Goal: Task Accomplishment & Management: Use online tool/utility

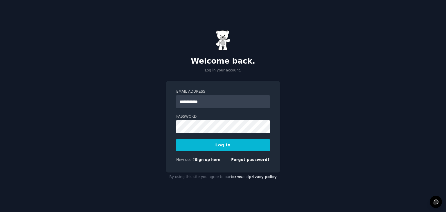
type input "**********"
click at [176, 139] on button "Log In" at bounding box center [223, 145] width 94 height 12
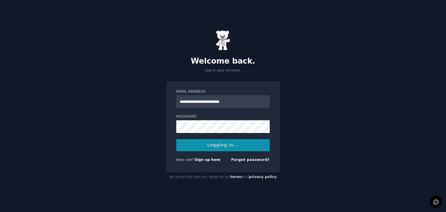
click at [192, 145] on div "Logging In..." at bounding box center [223, 145] width 94 height 12
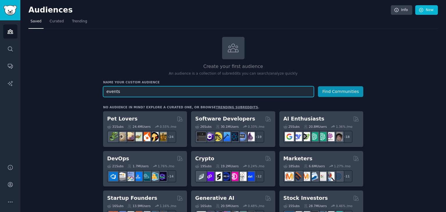
click at [318, 86] on button "Find Communities" at bounding box center [340, 91] width 45 height 11
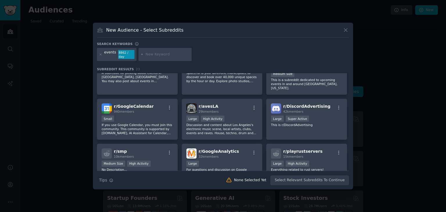
scroll to position [136, 0]
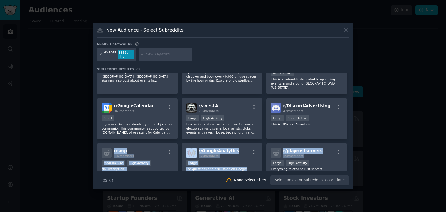
drag, startPoint x: 347, startPoint y: 132, endPoint x: 349, endPoint y: 142, distance: 10.5
click at [349, 142] on div "r/ events 1k members Medium Size No Description... r/ CelebEvents 122k members …" at bounding box center [223, 122] width 252 height 98
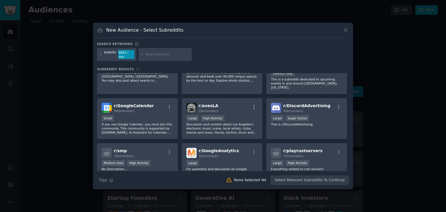
click at [382, 109] on div at bounding box center [223, 106] width 446 height 212
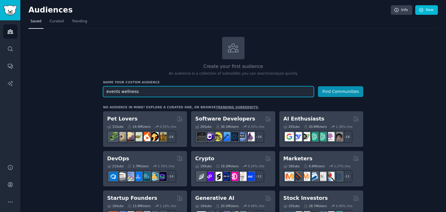
type input "events wellness"
click at [318, 86] on button "Find Communities" at bounding box center [340, 91] width 45 height 11
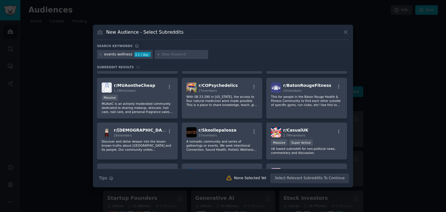
scroll to position [40, 0]
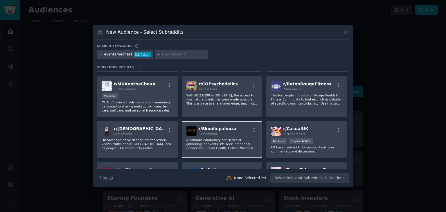
click at [232, 132] on div "r/ Skooliepalooza 57 members" at bounding box center [221, 131] width 71 height 10
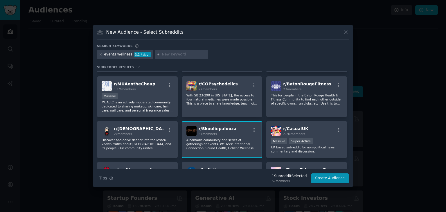
click at [232, 132] on div "r/ Skooliepalooza 57 members" at bounding box center [221, 131] width 71 height 10
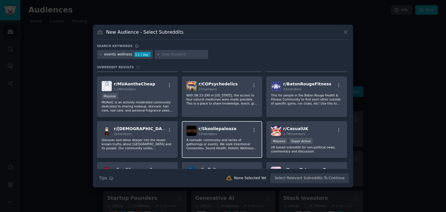
click at [232, 132] on div "r/ Skooliepalooza 57 members" at bounding box center [221, 131] width 71 height 10
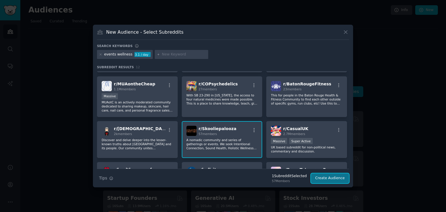
click at [344, 180] on button "Create Audience" at bounding box center [330, 178] width 38 height 10
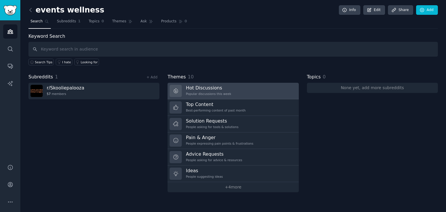
click at [262, 89] on link "Hot Discussions Popular discussions this week" at bounding box center [233, 91] width 131 height 17
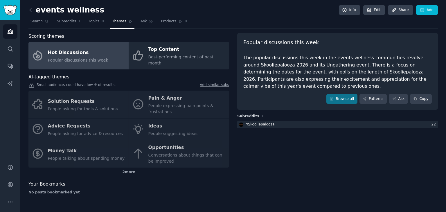
click at [198, 121] on div "Solution Requests People asking for tools & solutions Pain & Anger People expre…" at bounding box center [128, 129] width 201 height 77
click at [148, 119] on div "Solution Requests People asking for tools & solutions Pain & Anger People expre…" at bounding box center [128, 129] width 201 height 77
click at [138, 123] on div "Solution Requests People asking for tools & solutions Pain & Anger People expre…" at bounding box center [128, 129] width 201 height 77
click at [149, 123] on div "Solution Requests People asking for tools & solutions Pain & Anger People expre…" at bounding box center [128, 129] width 201 height 77
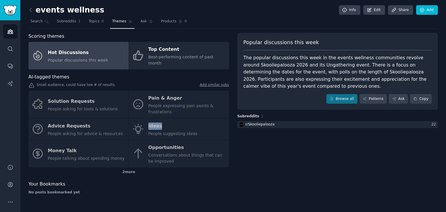
click at [149, 123] on div "Solution Requests People asking for tools & solutions Pain & Anger People expre…" at bounding box center [128, 129] width 201 height 77
click at [141, 123] on div "Solution Requests People asking for tools & solutions Pain & Anger People expre…" at bounding box center [128, 129] width 201 height 77
click at [152, 123] on div "Solution Requests People asking for tools & solutions Pain & Anger People expre…" at bounding box center [128, 129] width 201 height 77
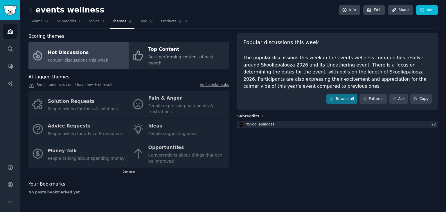
click at [173, 125] on div "Solution Requests People asking for tools & solutions Pain & Anger People expre…" at bounding box center [128, 129] width 201 height 77
click at [150, 118] on div "Solution Requests People asking for tools & solutions Pain & Anger People expre…" at bounding box center [128, 129] width 201 height 77
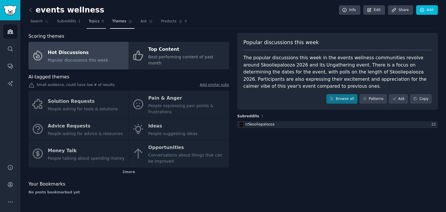
click at [90, 19] on span "Topics" at bounding box center [94, 21] width 11 height 5
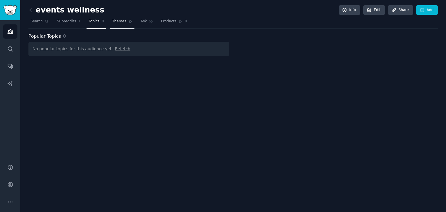
click at [112, 21] on span "Themes" at bounding box center [119, 21] width 14 height 5
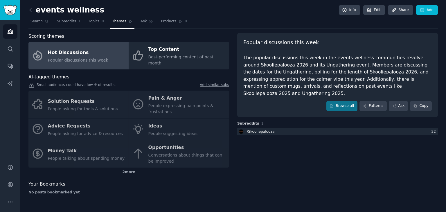
click at [143, 121] on div "Solution Requests People asking for tools & solutions Pain & Anger People expre…" at bounding box center [128, 129] width 201 height 77
click at [178, 124] on div "Solution Requests People asking for tools & solutions Pain & Anger People expre…" at bounding box center [128, 129] width 201 height 77
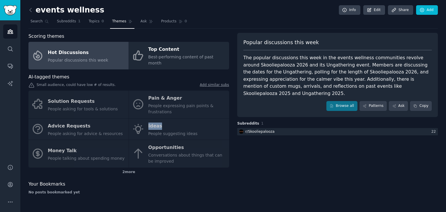
click at [178, 124] on div "Solution Requests People asking for tools & solutions Pain & Anger People expre…" at bounding box center [128, 129] width 201 height 77
click at [350, 101] on link "Browse all" at bounding box center [342, 106] width 31 height 10
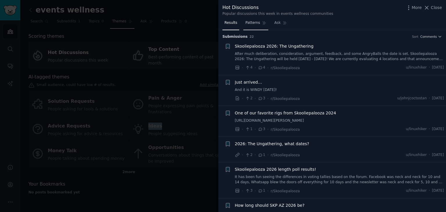
click at [246, 23] on span "Patterns" at bounding box center [252, 22] width 15 height 5
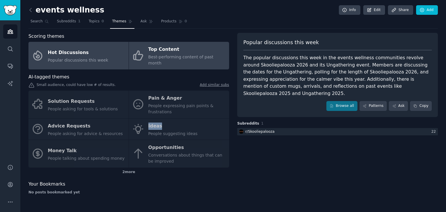
click at [155, 46] on div "Top Content" at bounding box center [187, 49] width 78 height 9
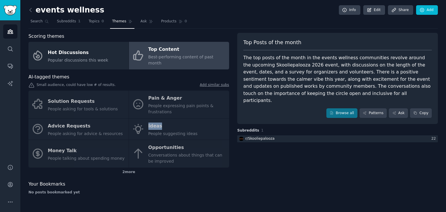
click at [155, 118] on div "Solution Requests People asking for tools & solutions Pain & Anger People expre…" at bounding box center [128, 129] width 201 height 77
click at [51, 122] on div "Solution Requests People asking for tools & solutions Pain & Anger People expre…" at bounding box center [128, 129] width 201 height 77
click at [127, 168] on div "2 more" at bounding box center [128, 172] width 201 height 9
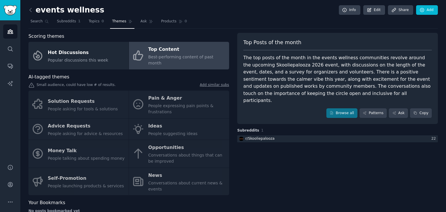
click at [82, 178] on div "Solution Requests People asking for tools & solutions Pain & Anger People expre…" at bounding box center [128, 143] width 201 height 105
click at [159, 122] on div "Solution Requests People asking for tools & solutions Pain & Anger People expre…" at bounding box center [128, 143] width 201 height 105
click at [179, 91] on div "Solution Requests People asking for tools & solutions Pain & Anger People expre…" at bounding box center [128, 143] width 201 height 105
click at [159, 143] on div "Solution Requests People asking for tools & solutions Pain & Anger People expre…" at bounding box center [128, 143] width 201 height 105
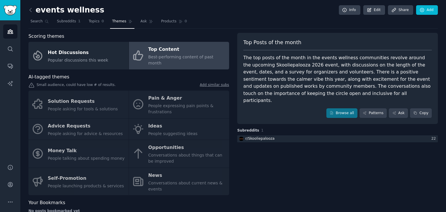
click at [159, 121] on div "Solution Requests People asking for tools & solutions Pain & Anger People expre…" at bounding box center [128, 143] width 201 height 105
click at [349, 108] on link "Browse all" at bounding box center [342, 113] width 31 height 10
click at [157, 97] on div "Solution Requests People asking for tools & solutions Pain & Anger People expre…" at bounding box center [128, 143] width 201 height 105
click at [162, 20] on span "Products" at bounding box center [168, 21] width 15 height 5
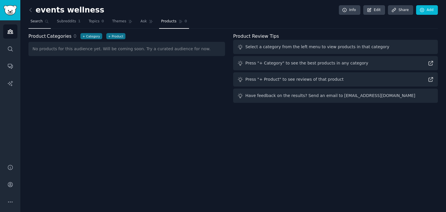
click at [37, 24] on span "Search" at bounding box center [37, 21] width 12 height 5
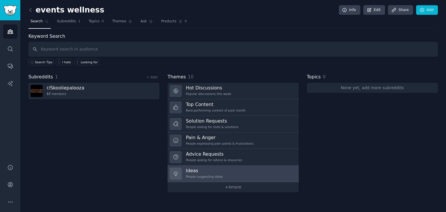
click at [188, 171] on h3 "Ideas" at bounding box center [204, 171] width 37 height 6
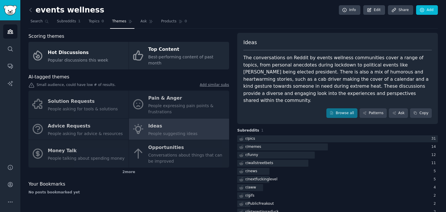
click at [71, 144] on div "Solution Requests People asking for tools & solutions Pain & Anger People expre…" at bounding box center [128, 129] width 201 height 77
click at [87, 22] on link "Topics 0" at bounding box center [96, 23] width 19 height 12
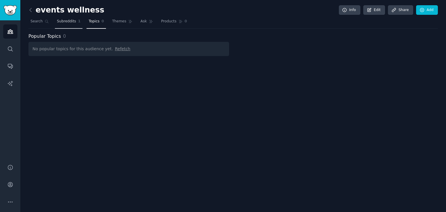
click at [62, 24] on link "Subreddits 1" at bounding box center [69, 23] width 28 height 12
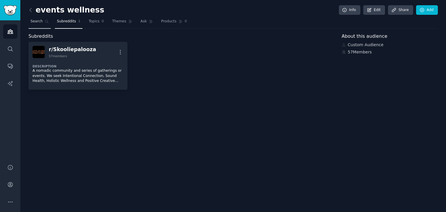
click at [39, 24] on link "Search" at bounding box center [39, 23] width 22 height 12
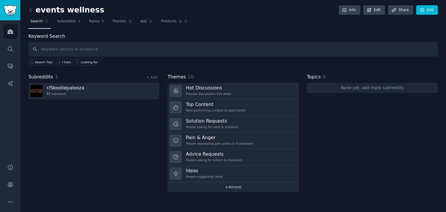
click at [226, 187] on link "+ 4 more" at bounding box center [233, 187] width 131 height 10
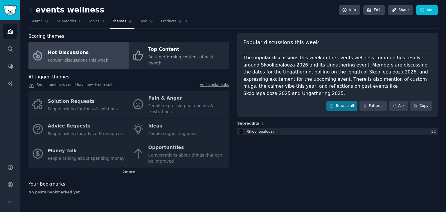
click at [44, 145] on div "Solution Requests People asking for tools & solutions Pain & Anger People expre…" at bounding box center [128, 129] width 201 height 77
click at [37, 24] on link "Search" at bounding box center [39, 23] width 22 height 12
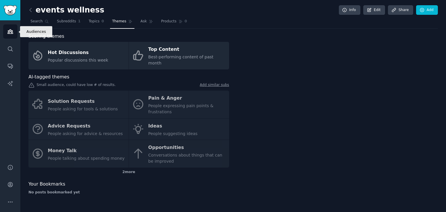
click at [12, 31] on icon "Sidebar" at bounding box center [10, 32] width 5 height 4
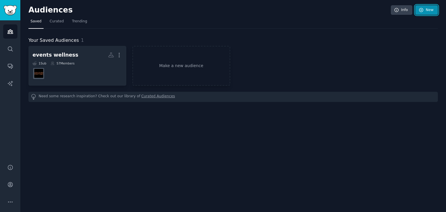
click at [421, 12] on link "New" at bounding box center [426, 10] width 23 height 10
